Goal: Transaction & Acquisition: Download file/media

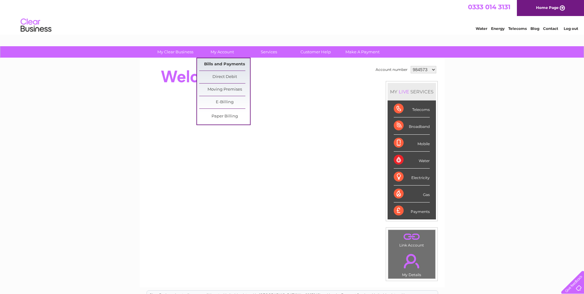
click at [208, 63] on link "Bills and Payments" at bounding box center [224, 64] width 51 height 12
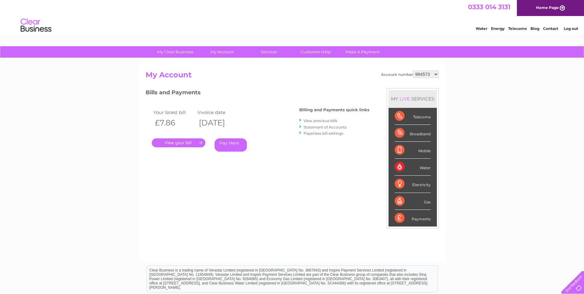
click at [196, 143] on link "." at bounding box center [179, 142] width 54 height 9
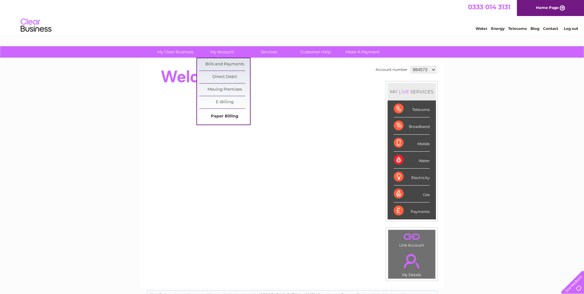
click at [219, 115] on link "Paper Billing" at bounding box center [224, 116] width 51 height 12
click at [229, 114] on link "Paper Billing" at bounding box center [224, 116] width 51 height 12
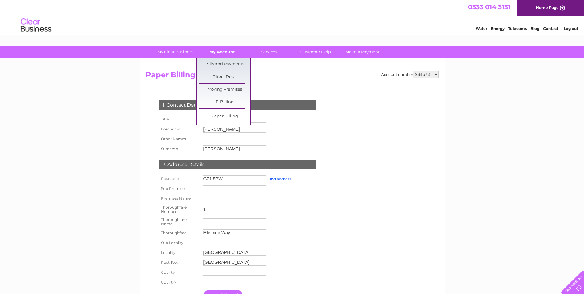
click at [219, 52] on link "My Account" at bounding box center [222, 51] width 51 height 11
click at [219, 61] on link "Bills and Payments" at bounding box center [224, 64] width 51 height 12
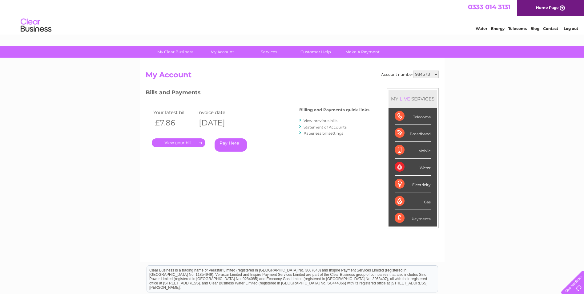
click at [174, 143] on link "." at bounding box center [179, 142] width 54 height 9
click at [317, 127] on link "Statement of Accounts" at bounding box center [325, 127] width 43 height 5
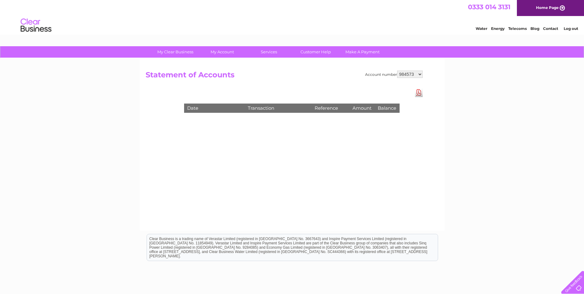
click at [417, 75] on select "984573 998534 1156293" at bounding box center [410, 74] width 26 height 7
click at [397, 71] on select "984573 998534 1156293" at bounding box center [410, 74] width 26 height 7
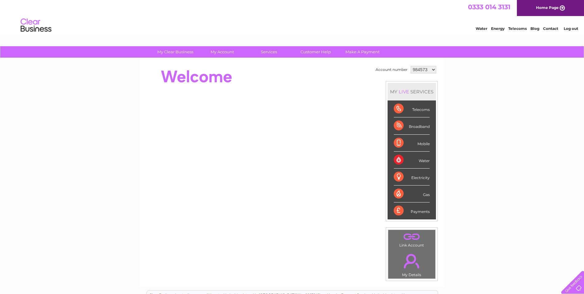
click at [429, 67] on select "984573 998534 1156293" at bounding box center [424, 69] width 26 height 7
select select "998534"
click at [411, 66] on select "984573 998534 1156293" at bounding box center [424, 69] width 26 height 7
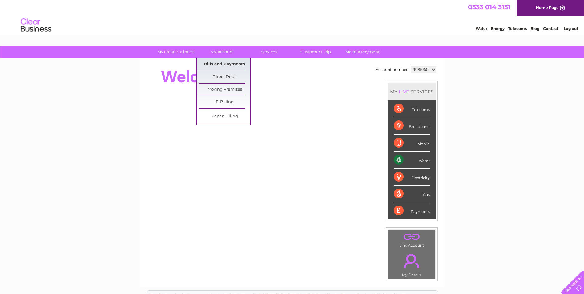
click at [222, 65] on link "Bills and Payments" at bounding box center [224, 64] width 51 height 12
click at [230, 66] on link "Bills and Payments" at bounding box center [224, 64] width 51 height 12
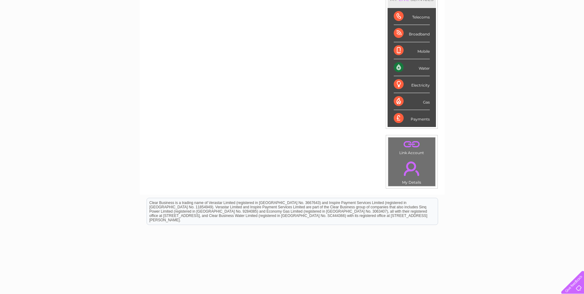
scroll to position [103, 0]
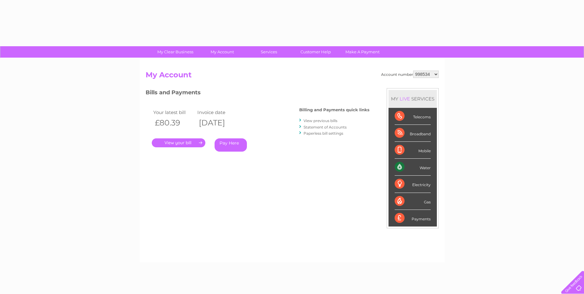
click at [178, 143] on link "." at bounding box center [179, 142] width 54 height 9
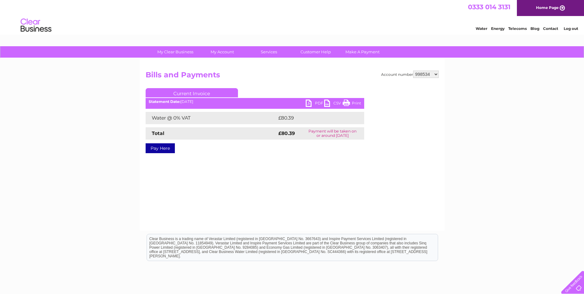
click at [309, 101] on link "PDF" at bounding box center [315, 103] width 18 height 9
